Goal: Task Accomplishment & Management: Manage account settings

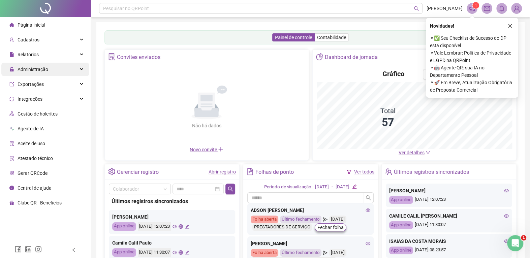
click at [48, 70] on div "Administração" at bounding box center [45, 69] width 88 height 13
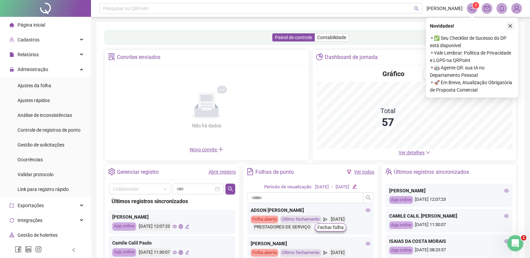
click at [509, 27] on icon "close" at bounding box center [510, 26] width 5 height 5
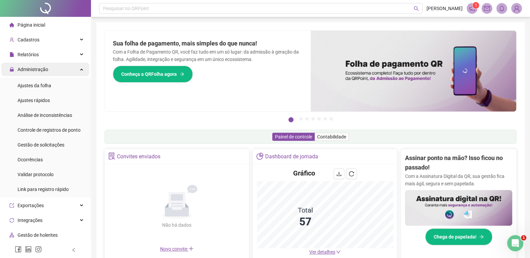
click at [36, 73] on span "Administração" at bounding box center [28, 69] width 39 height 13
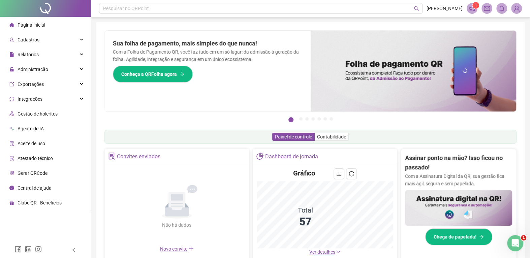
click at [37, 25] on span "Página inicial" at bounding box center [32, 24] width 28 height 5
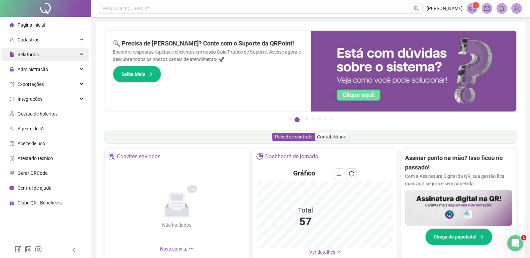
click at [30, 60] on span "Relatórios" at bounding box center [23, 54] width 29 height 13
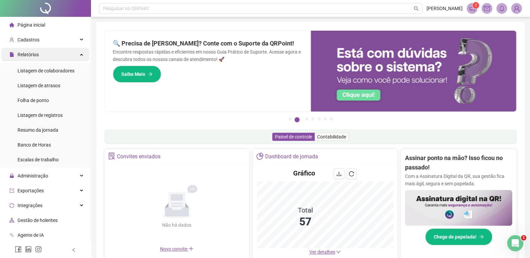
click at [30, 60] on span "Relatórios" at bounding box center [23, 54] width 29 height 13
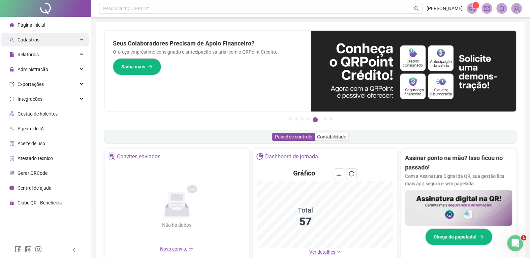
click at [41, 39] on div "Cadastros" at bounding box center [45, 39] width 88 height 13
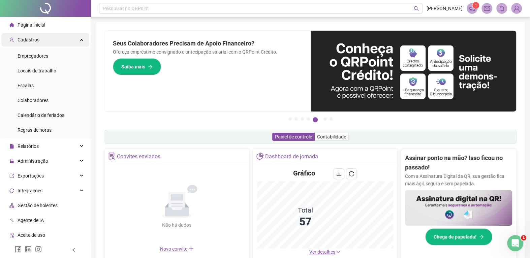
click at [72, 37] on div "Cadastros" at bounding box center [45, 39] width 88 height 13
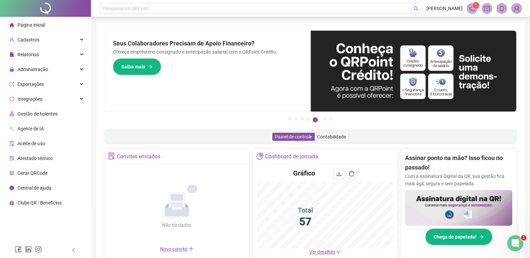
click at [67, 60] on div "Relatórios" at bounding box center [45, 54] width 88 height 13
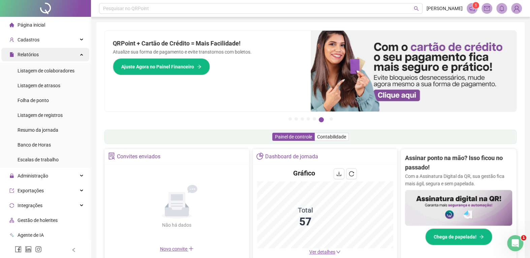
click at [29, 56] on span "Relatórios" at bounding box center [28, 54] width 21 height 5
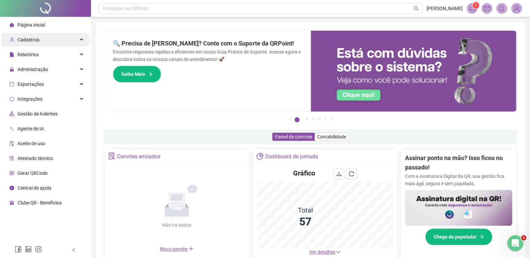
click at [49, 42] on div "Cadastros" at bounding box center [45, 39] width 88 height 13
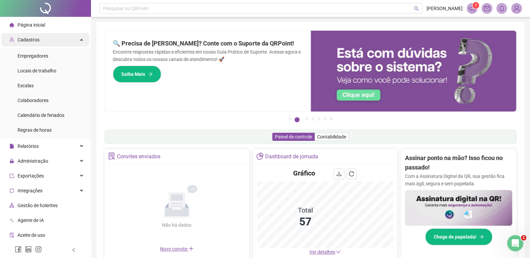
click at [42, 39] on div "Cadastros" at bounding box center [45, 39] width 88 height 13
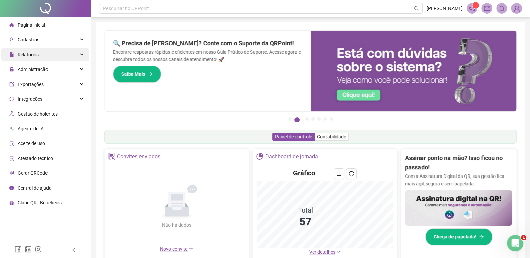
click at [21, 53] on span "Relatórios" at bounding box center [28, 54] width 21 height 5
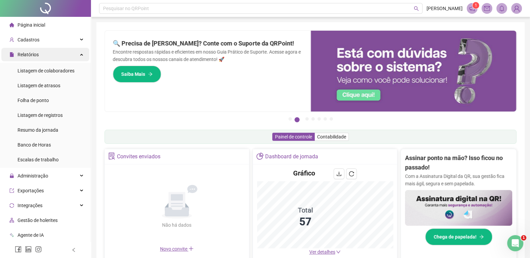
click at [21, 53] on span "Relatórios" at bounding box center [28, 54] width 21 height 5
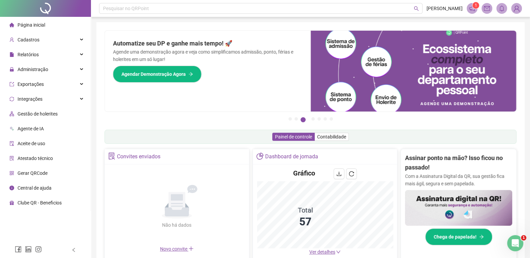
click at [44, 29] on li "Página inicial" at bounding box center [45, 24] width 88 height 13
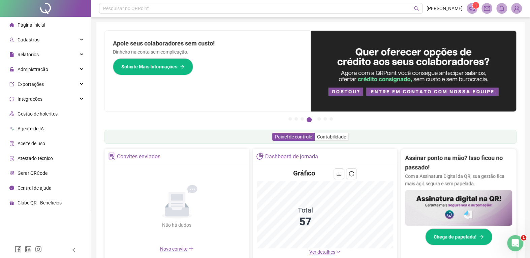
click at [30, 47] on ul "Página inicial Cadastros Empregadores Locais de trabalho Escalas Colaboradores …" at bounding box center [45, 114] width 91 height 194
click at [55, 39] on div "Cadastros" at bounding box center [45, 39] width 88 height 13
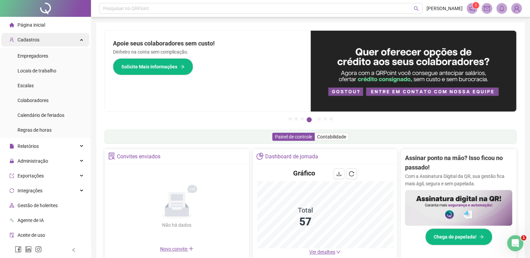
click at [50, 34] on div "Cadastros" at bounding box center [45, 39] width 88 height 13
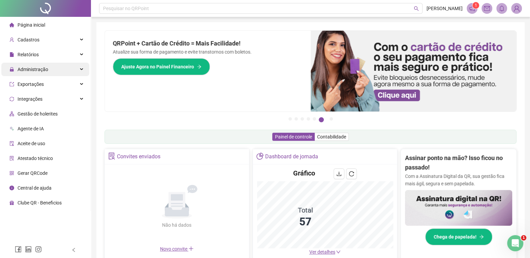
click at [72, 69] on div "Administração" at bounding box center [45, 69] width 88 height 13
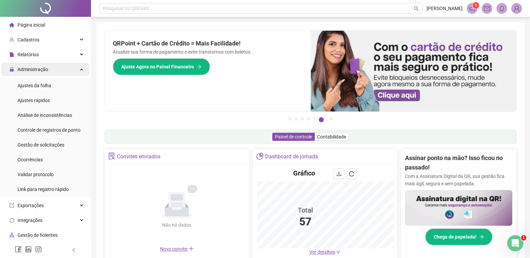
click at [48, 64] on div "Administração" at bounding box center [45, 69] width 88 height 13
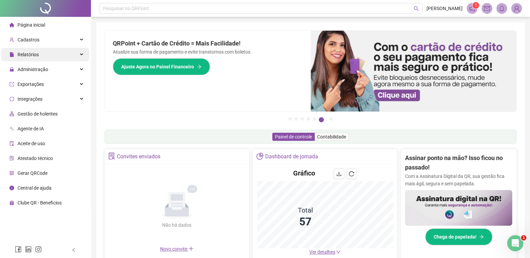
click at [51, 58] on div "Relatórios" at bounding box center [45, 54] width 88 height 13
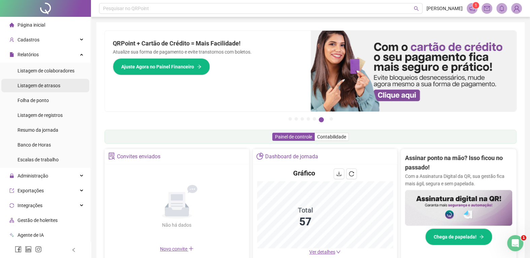
click at [55, 84] on span "Listagem de atrasos" at bounding box center [39, 85] width 43 height 5
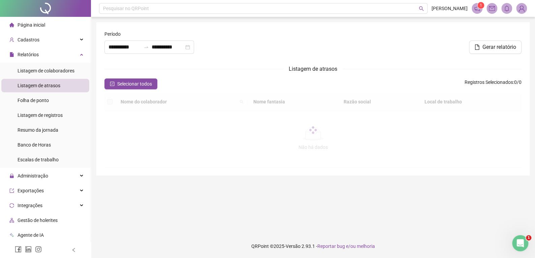
type input "**********"
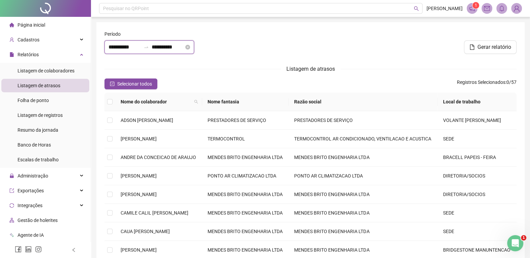
click at [139, 51] on input "**********" at bounding box center [124, 47] width 32 height 8
click at [141, 50] on input "**********" at bounding box center [124, 47] width 32 height 8
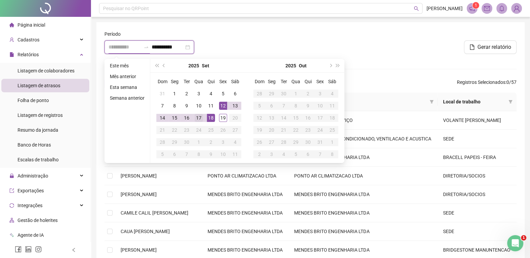
type input "**********"
click at [198, 117] on div "17" at bounding box center [199, 118] width 8 height 8
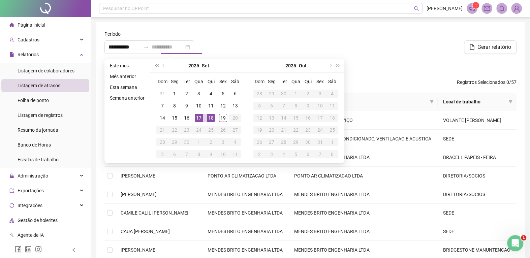
click at [212, 114] on div "18" at bounding box center [211, 118] width 8 height 8
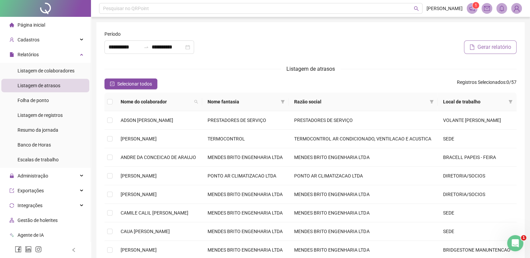
click at [509, 50] on span "Gerar relatório" at bounding box center [494, 47] width 34 height 8
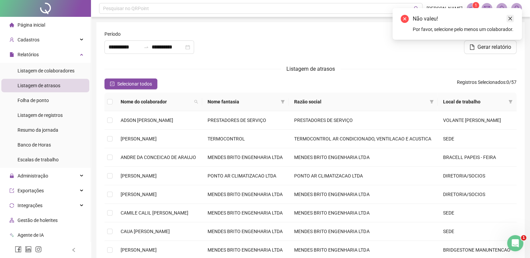
click at [512, 22] on link "Close" at bounding box center [509, 18] width 7 height 7
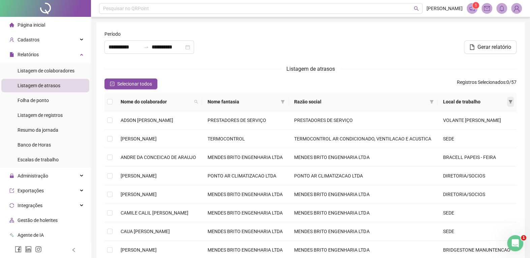
click at [509, 100] on span at bounding box center [510, 102] width 7 height 10
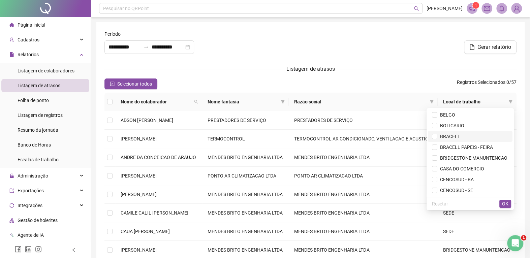
click at [439, 137] on span "BRACELL" at bounding box center [448, 136] width 23 height 5
click at [508, 207] on span "OK" at bounding box center [505, 203] width 6 height 7
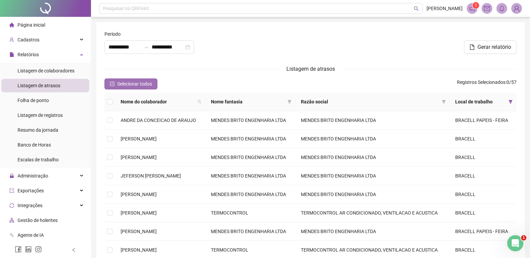
click at [133, 79] on button "Selecionar todos" at bounding box center [130, 83] width 53 height 11
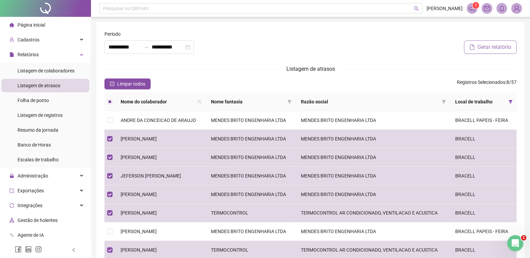
click at [473, 48] on button "Gerar relatório" at bounding box center [490, 46] width 53 height 13
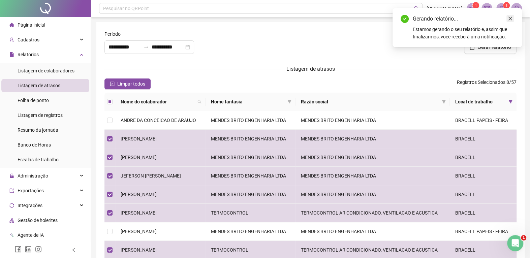
click at [511, 16] on icon "close" at bounding box center [510, 18] width 5 height 5
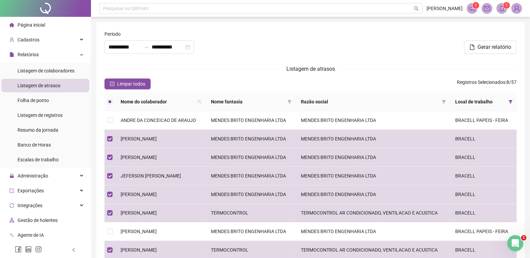
click at [503, 9] on icon "bell" at bounding box center [501, 8] width 5 height 6
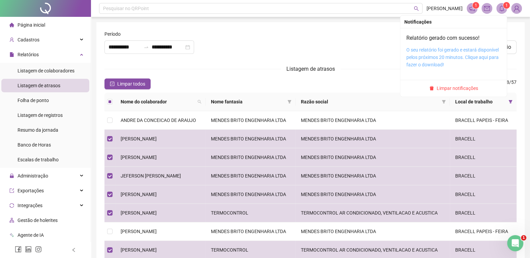
click at [440, 53] on link "O seu relatório foi gerado e estará disponível pelos próximos 20 minutos. Cliqu…" at bounding box center [452, 57] width 92 height 20
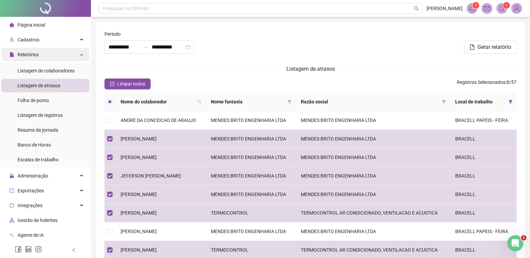
click at [54, 51] on div "Relatórios" at bounding box center [45, 54] width 88 height 13
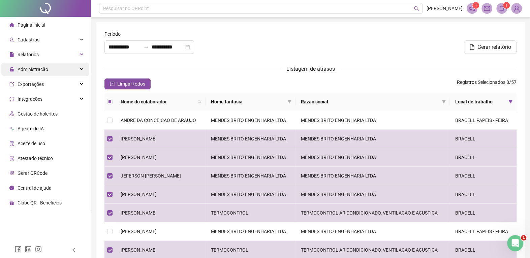
click at [52, 70] on div "Administração" at bounding box center [45, 69] width 88 height 13
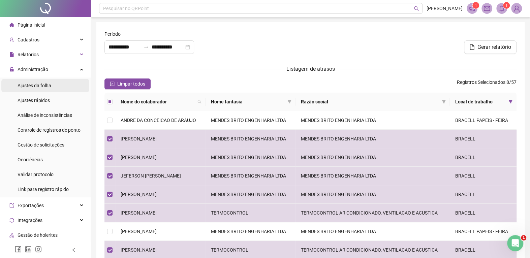
click at [60, 85] on li "Ajustes da folha" at bounding box center [45, 85] width 88 height 13
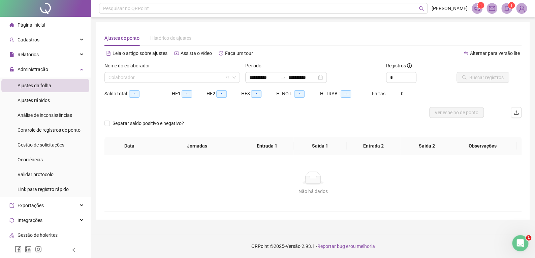
type input "**********"
click at [286, 76] on icon "swap-right" at bounding box center [282, 77] width 5 height 5
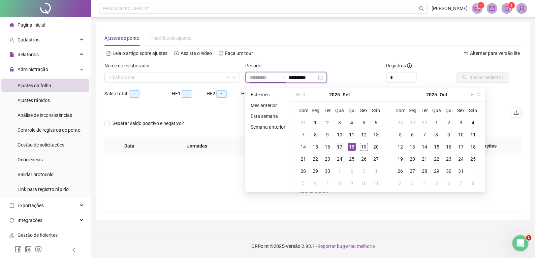
type input "**********"
drag, startPoint x: 338, startPoint y: 145, endPoint x: 348, endPoint y: 144, distance: 9.8
click at [339, 145] on div "17" at bounding box center [339, 147] width 8 height 8
click at [351, 144] on div "18" at bounding box center [352, 147] width 8 height 8
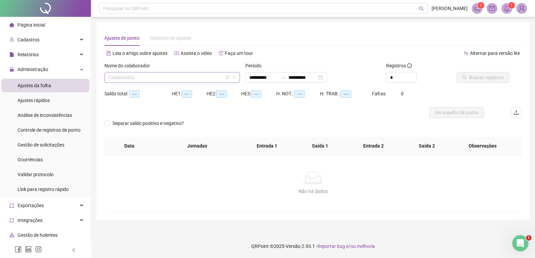
click at [176, 76] on input "search" at bounding box center [168, 77] width 121 height 10
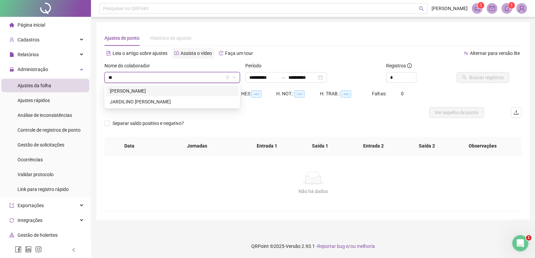
type input "***"
click at [187, 93] on div "[PERSON_NAME]" at bounding box center [172, 90] width 125 height 7
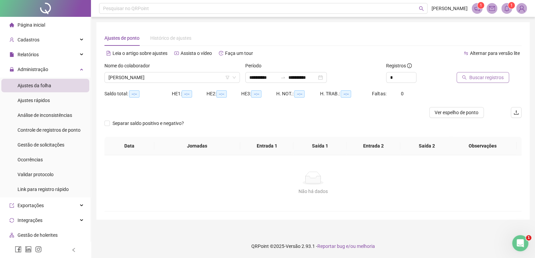
click at [464, 81] on button "Buscar registros" at bounding box center [482, 77] width 53 height 11
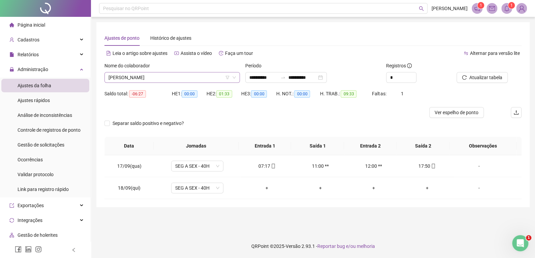
click at [176, 81] on span "[PERSON_NAME]" at bounding box center [171, 77] width 127 height 10
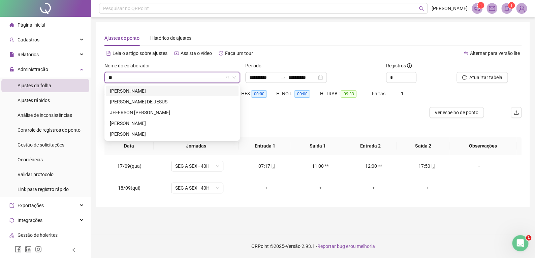
type input "***"
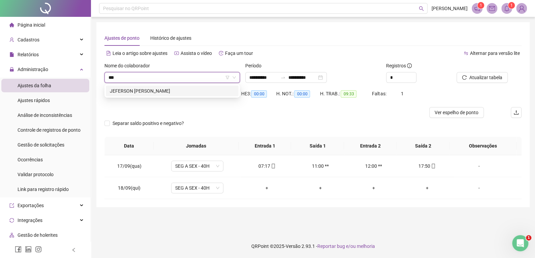
drag, startPoint x: 181, startPoint y: 86, endPoint x: 185, endPoint y: 90, distance: 6.0
click at [181, 87] on div "JEFERSON [PERSON_NAME]" at bounding box center [172, 91] width 133 height 11
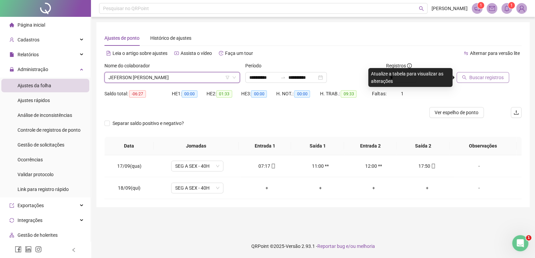
click at [494, 75] on span "Buscar registros" at bounding box center [486, 77] width 34 height 7
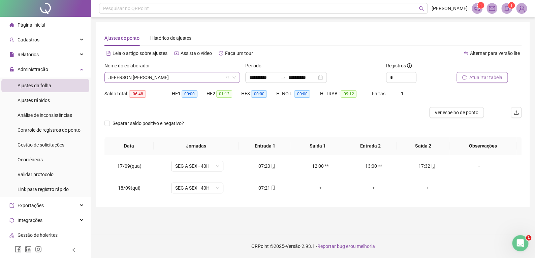
click at [153, 78] on span "JEFERSON [PERSON_NAME]" at bounding box center [171, 77] width 127 height 10
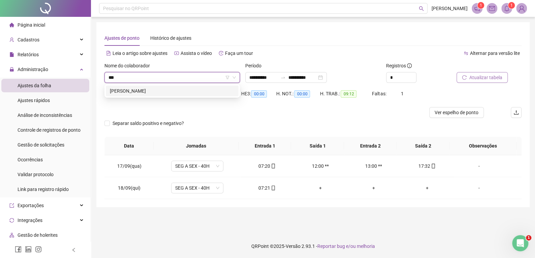
type input "****"
click at [159, 92] on div "[PERSON_NAME]" at bounding box center [172, 90] width 125 height 7
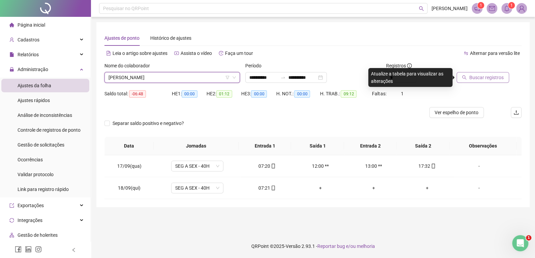
click at [482, 75] on span "Buscar registros" at bounding box center [486, 77] width 34 height 7
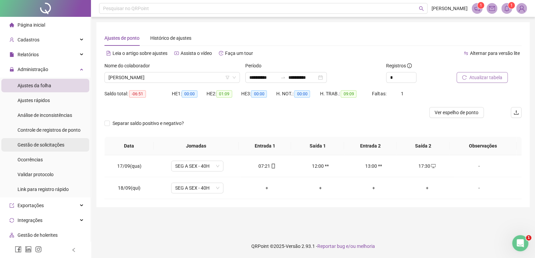
drag, startPoint x: 40, startPoint y: 138, endPoint x: 47, endPoint y: 139, distance: 7.5
click at [40, 138] on div "Gestão de solicitações" at bounding box center [41, 144] width 47 height 13
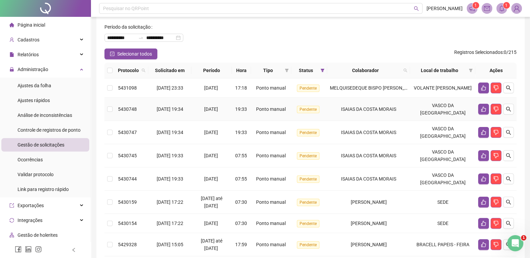
scroll to position [34, 0]
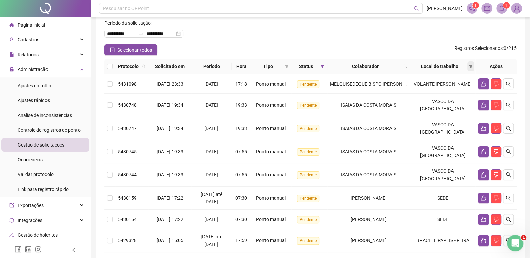
click at [472, 65] on icon "filter" at bounding box center [471, 66] width 4 height 3
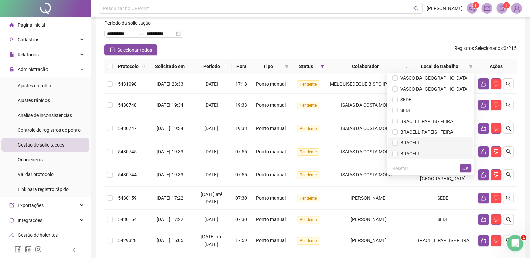
click at [406, 148] on li "BRACELL" at bounding box center [430, 153] width 85 height 11
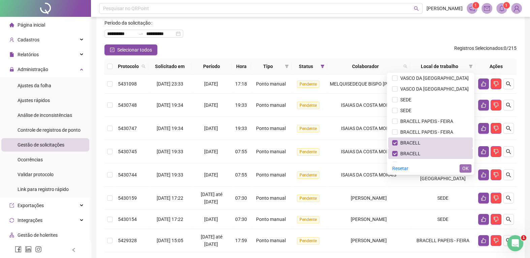
click at [469, 167] on button "OK" at bounding box center [465, 168] width 12 height 8
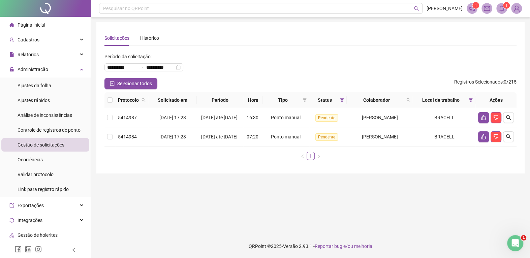
scroll to position [0, 0]
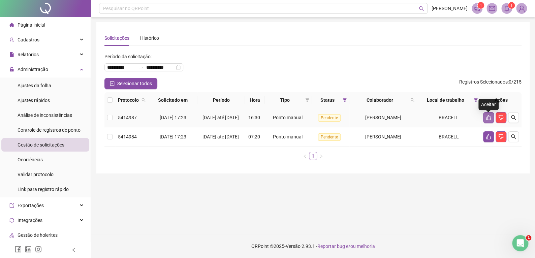
click at [485, 120] on button "button" at bounding box center [488, 117] width 11 height 11
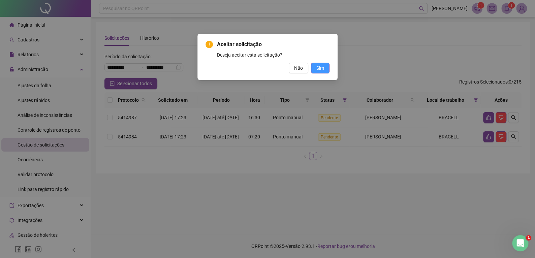
click at [319, 66] on span "Sim" at bounding box center [320, 67] width 8 height 7
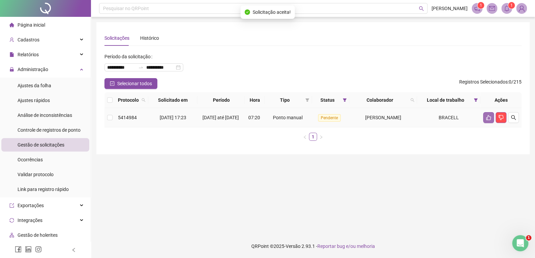
click at [486, 123] on button "button" at bounding box center [488, 117] width 11 height 11
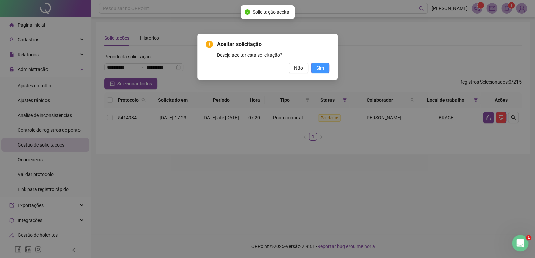
click at [316, 69] on button "Sim" at bounding box center [320, 68] width 19 height 11
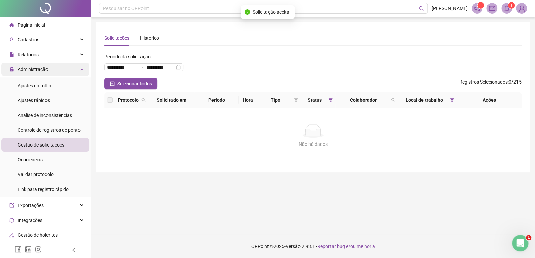
click at [37, 68] on span "Administração" at bounding box center [33, 69] width 31 height 5
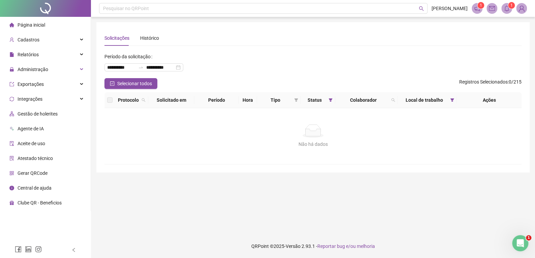
click at [45, 27] on li "Página inicial" at bounding box center [45, 24] width 88 height 13
